Goal: Information Seeking & Learning: Learn about a topic

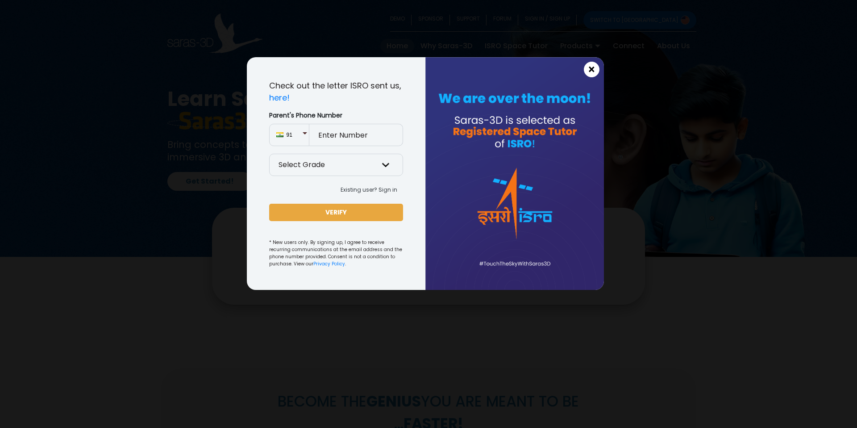
click at [591, 72] on span "×" at bounding box center [592, 70] width 8 height 12
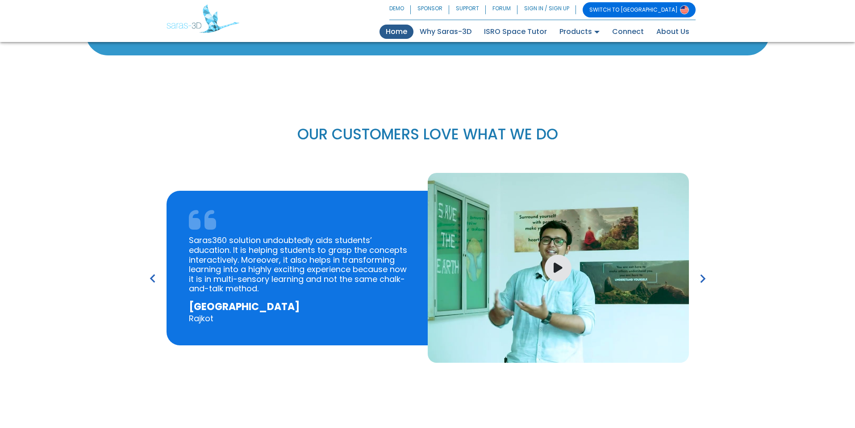
scroll to position [1294, 0]
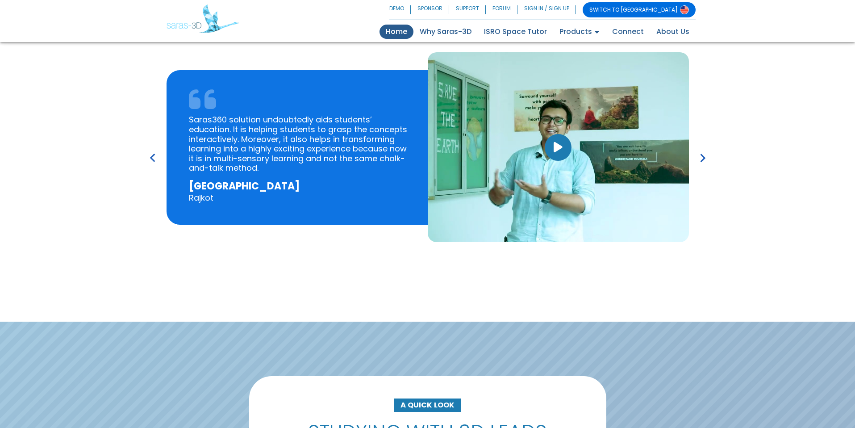
click at [554, 144] on icon "button" at bounding box center [557, 147] width 9 height 12
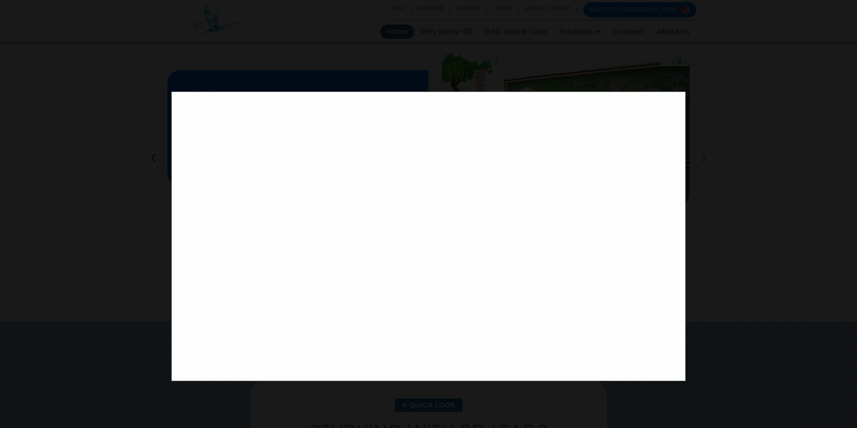
click at [738, 228] on div at bounding box center [428, 214] width 857 height 428
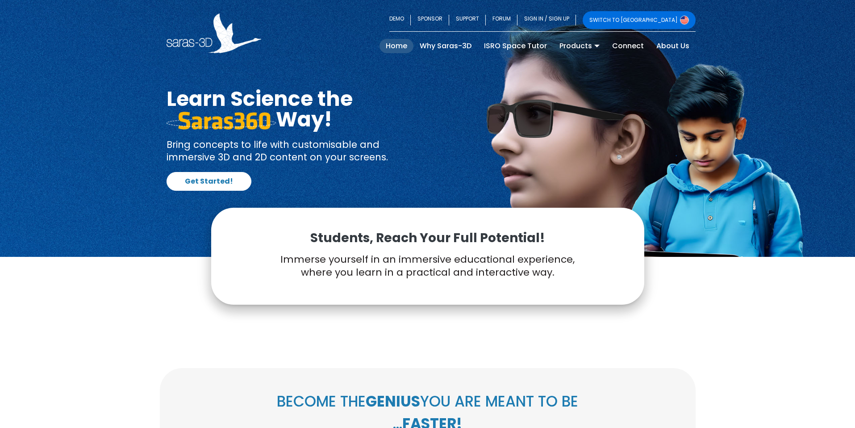
scroll to position [0, 0]
click at [449, 46] on link "Why Saras-3D" at bounding box center [445, 46] width 64 height 14
